Goal: Information Seeking & Learning: Find specific fact

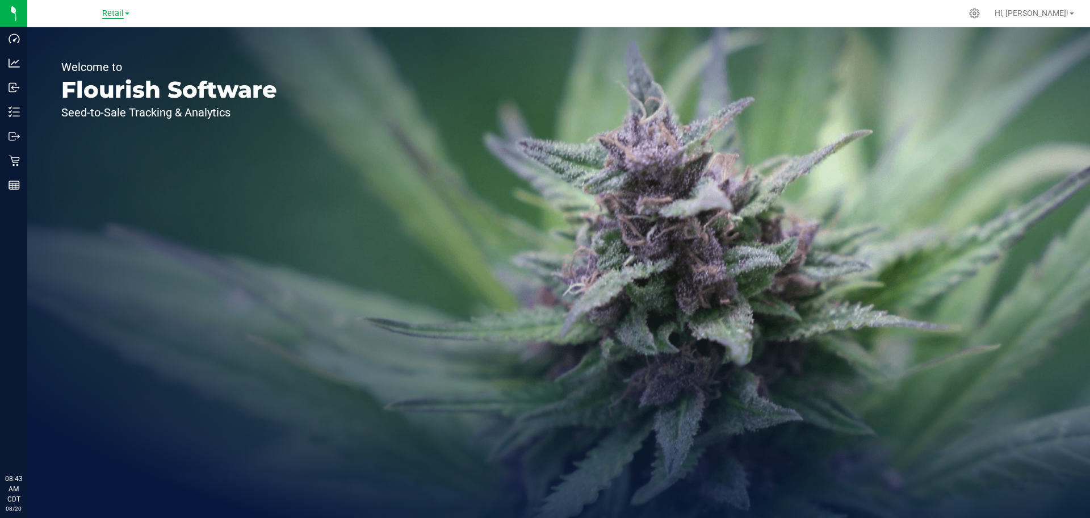
click at [104, 16] on span "Retail" at bounding box center [113, 14] width 22 height 10
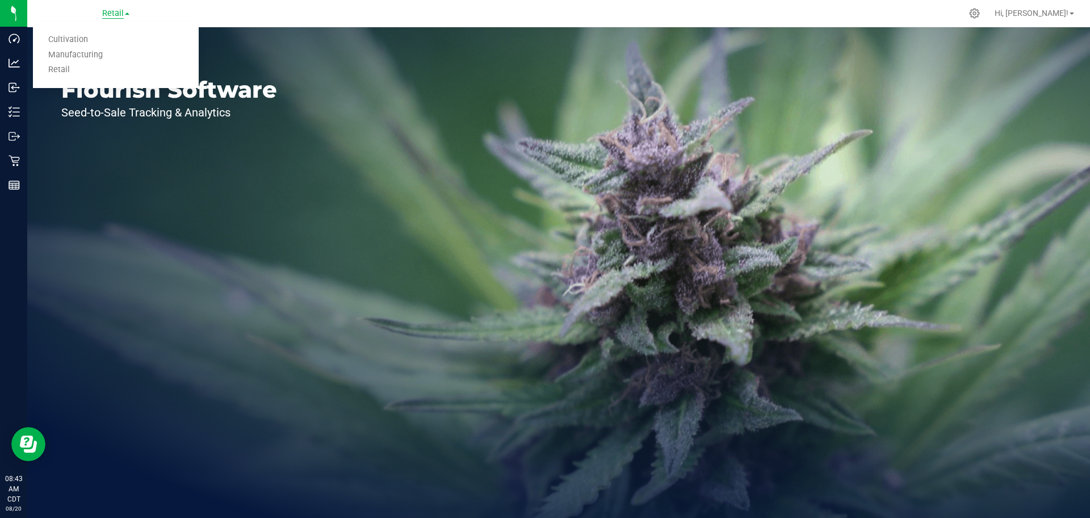
click at [104, 16] on span "Retail" at bounding box center [113, 14] width 22 height 10
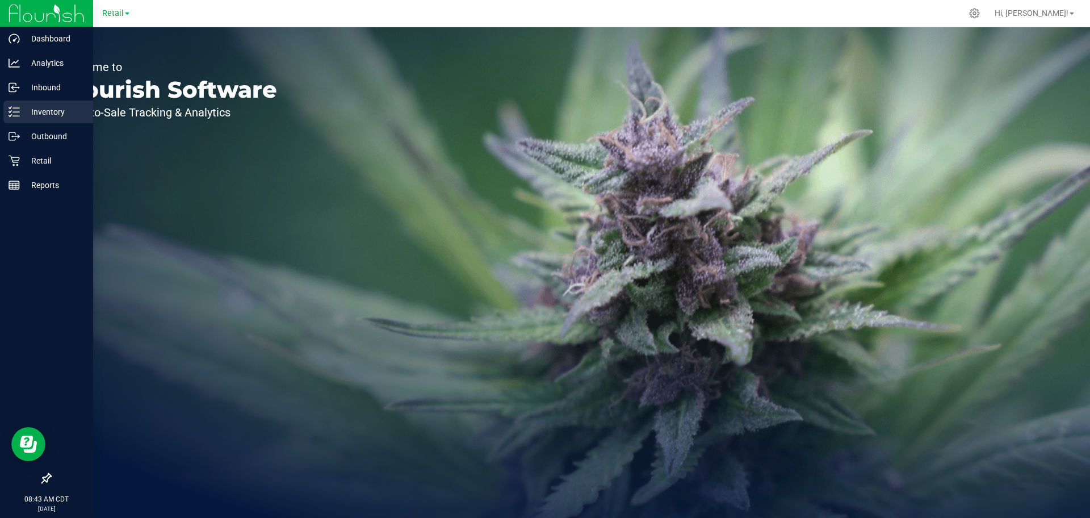
click at [43, 117] on p "Inventory" at bounding box center [54, 112] width 68 height 14
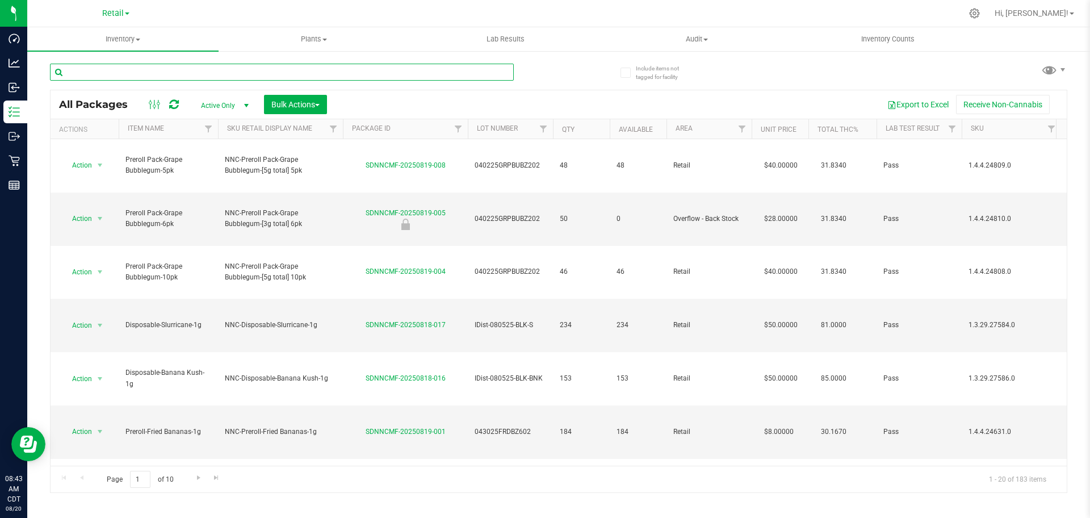
click at [199, 78] on input "text" at bounding box center [282, 72] width 464 height 17
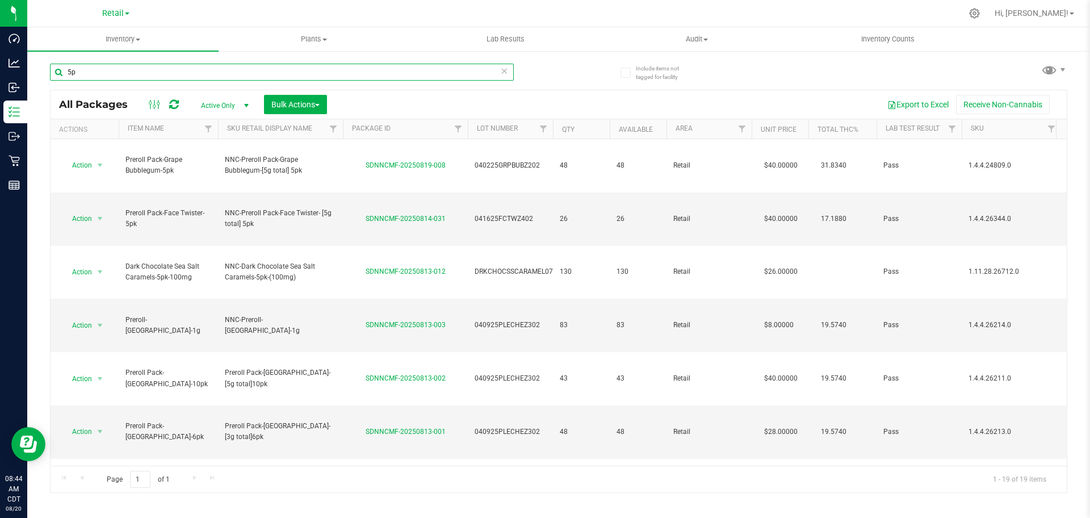
type input "5"
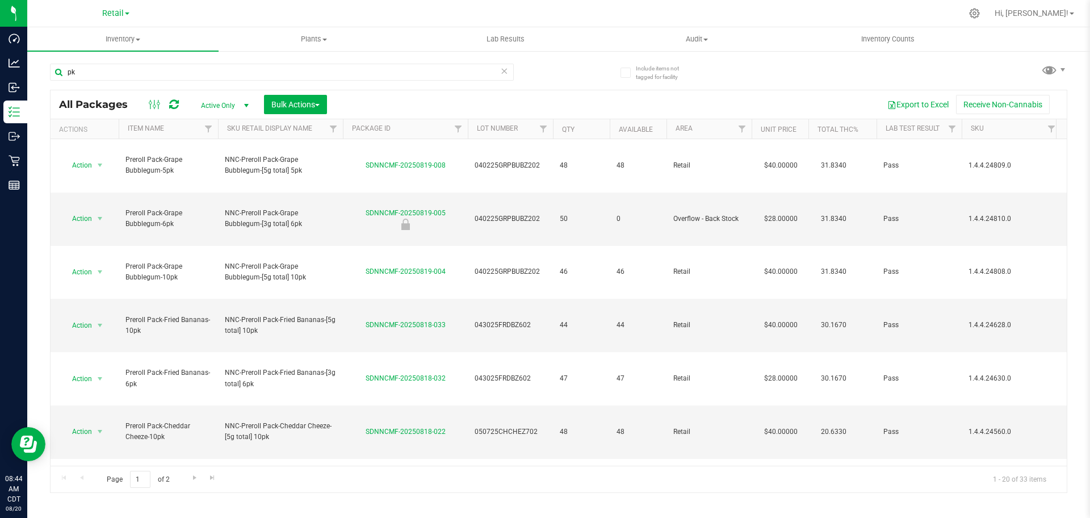
click at [190, 129] on th "Item Name" at bounding box center [168, 129] width 99 height 20
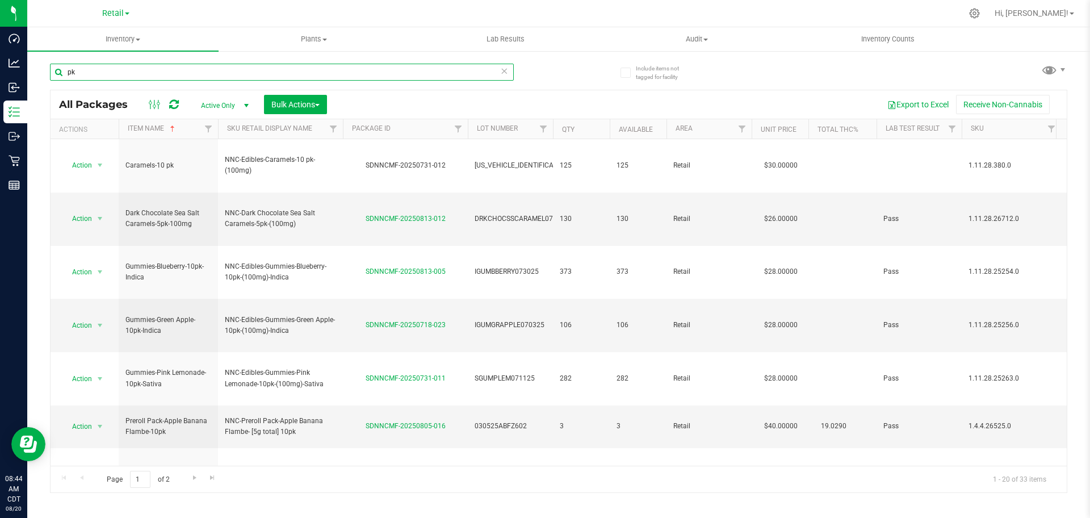
click at [188, 80] on input "pk" at bounding box center [282, 72] width 464 height 17
type input "p"
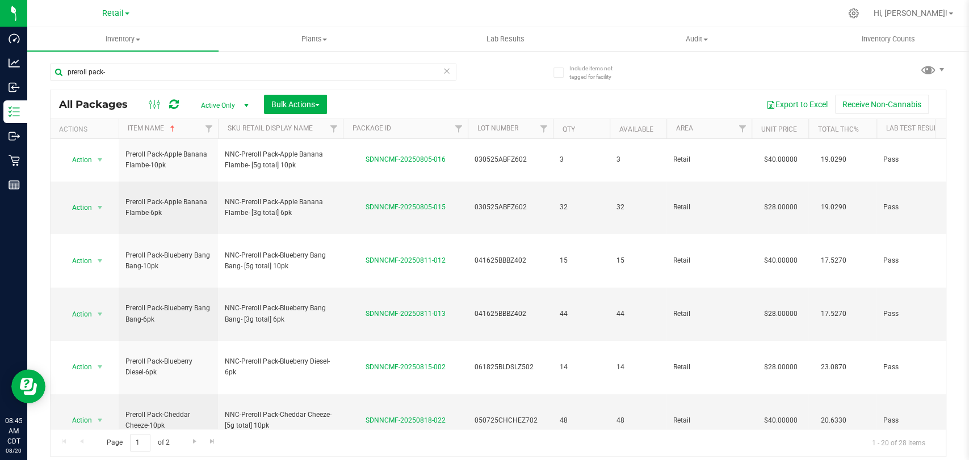
click at [609, 101] on div "Export to Excel Receive Non-Cannabis" at bounding box center [637, 104] width 602 height 19
click at [156, 73] on input "preroll pack-" at bounding box center [253, 72] width 407 height 17
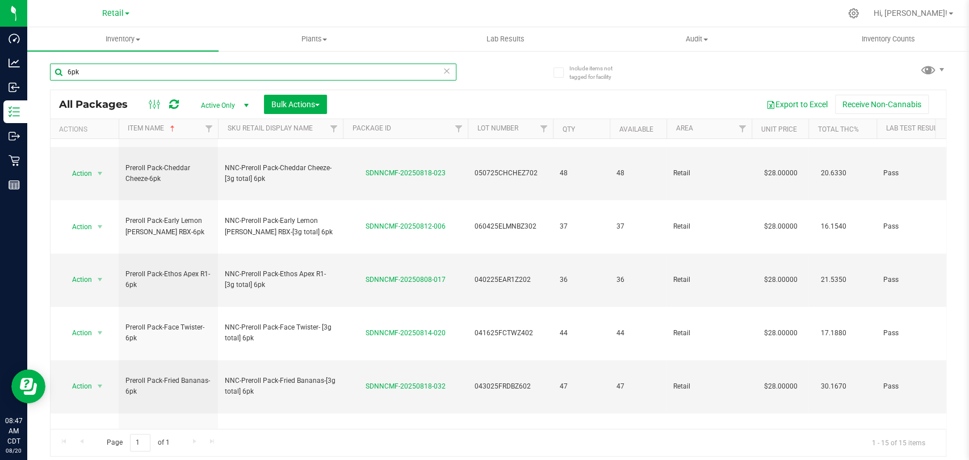
scroll to position [185, 0]
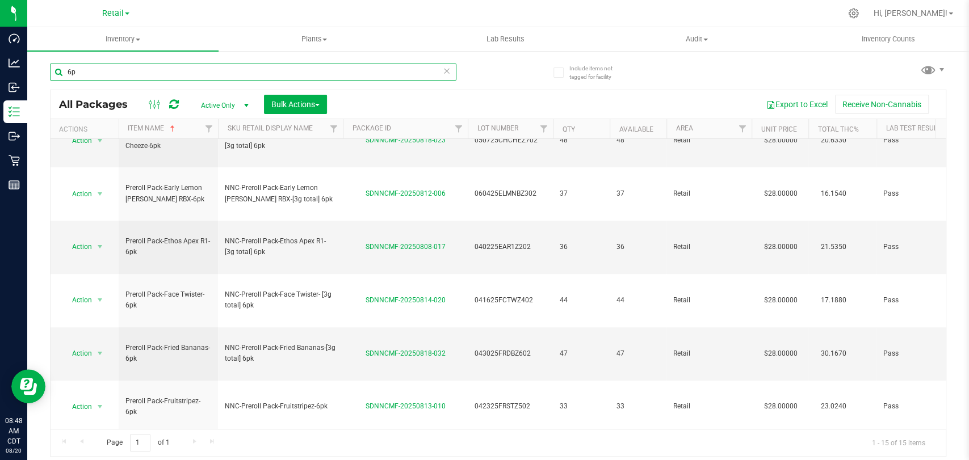
type input "6"
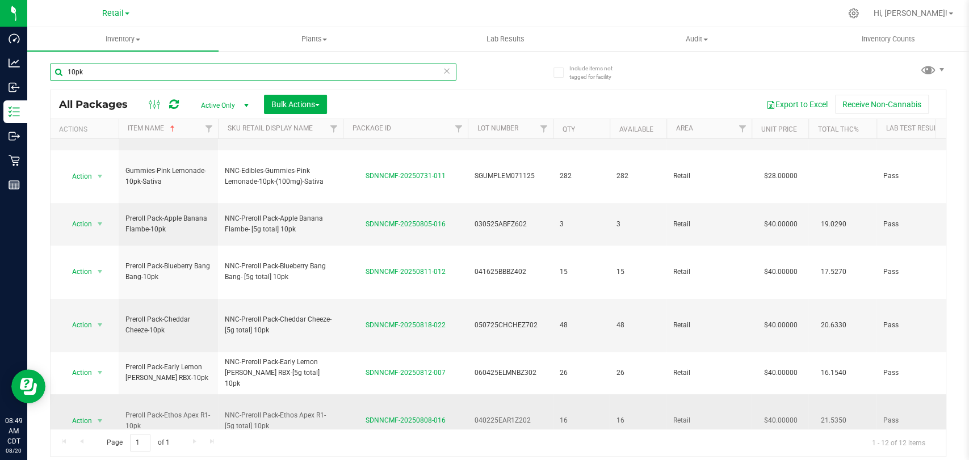
scroll to position [95, 0]
type input "1"
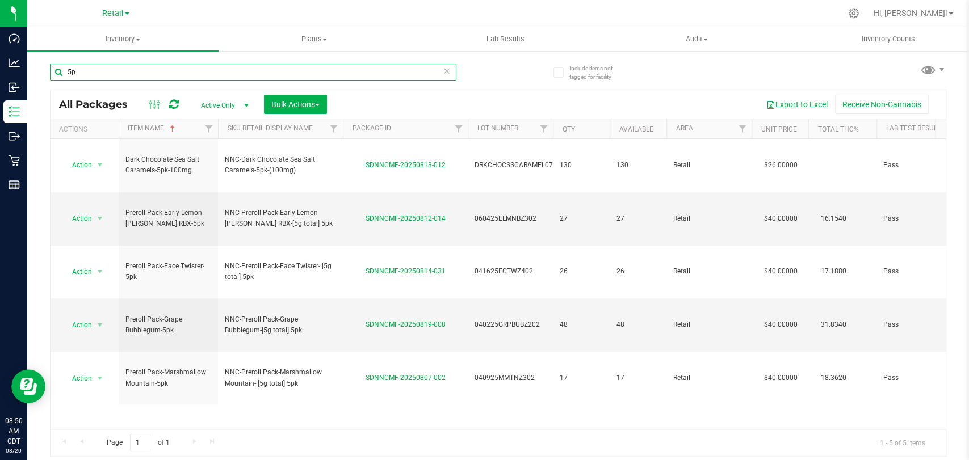
type input "5"
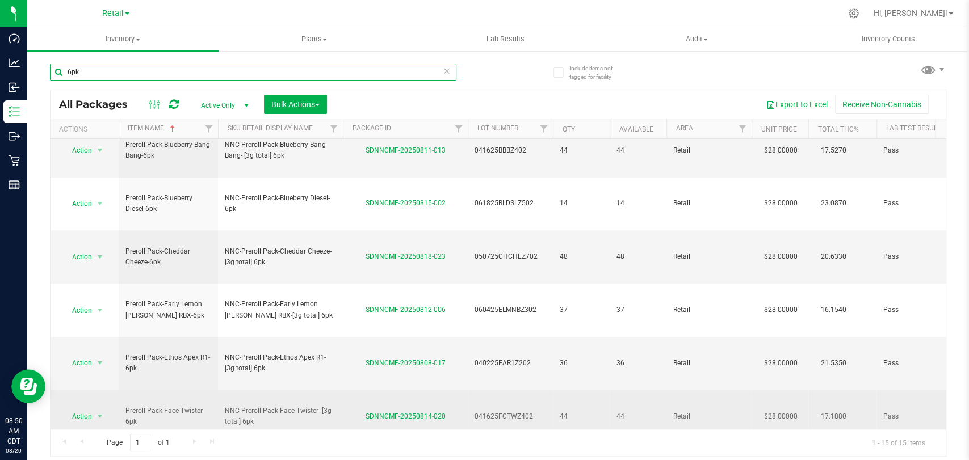
scroll to position [73, 0]
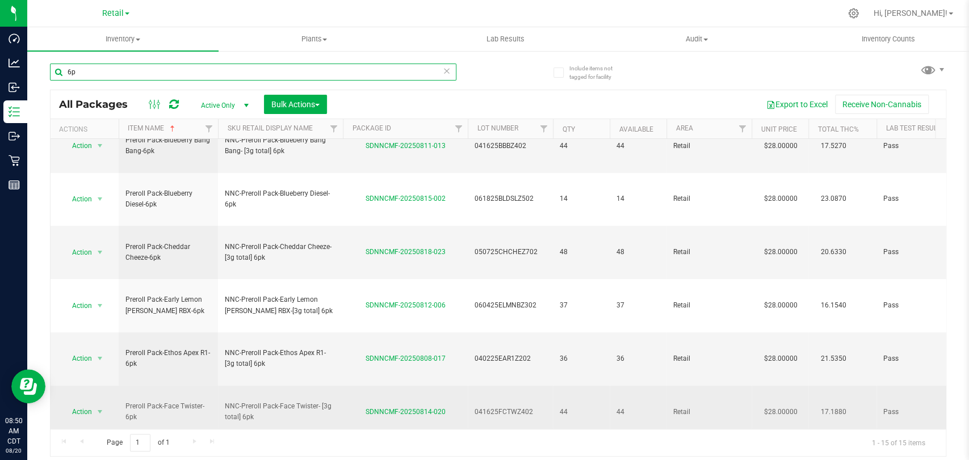
type input "6"
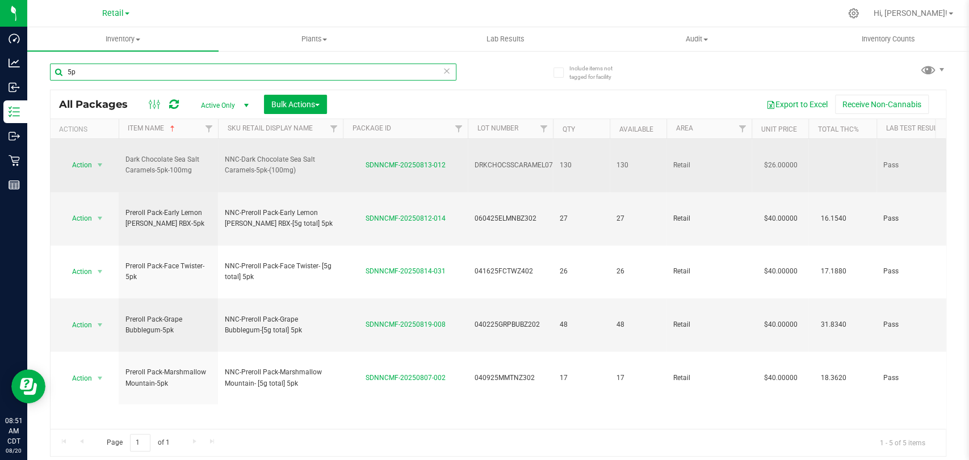
type input "5"
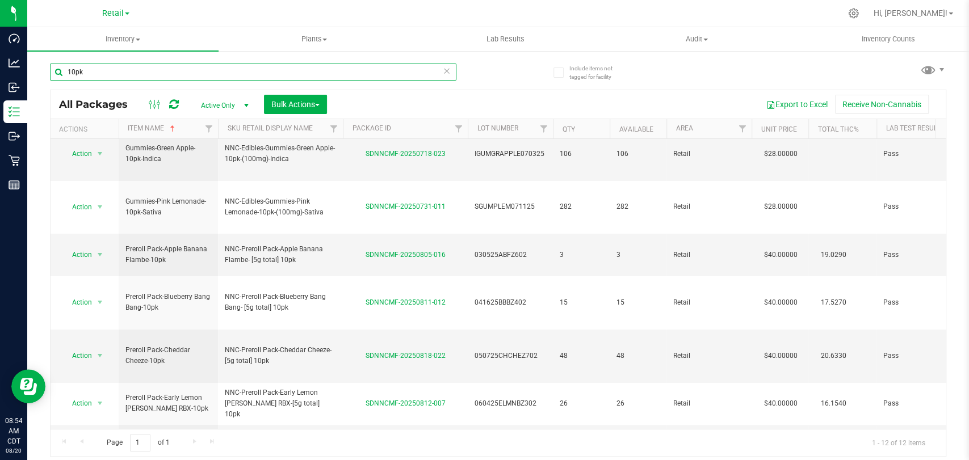
scroll to position [95, 0]
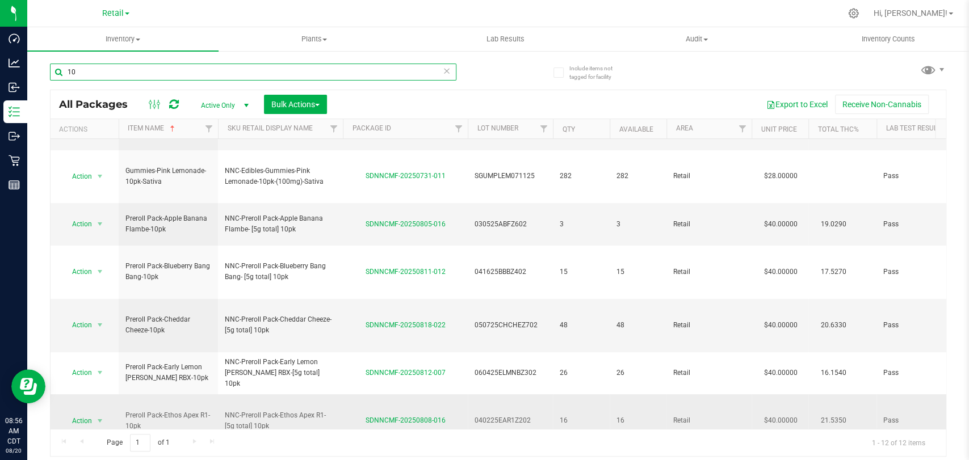
type input "1"
